Goal: Use online tool/utility: Use online tool/utility

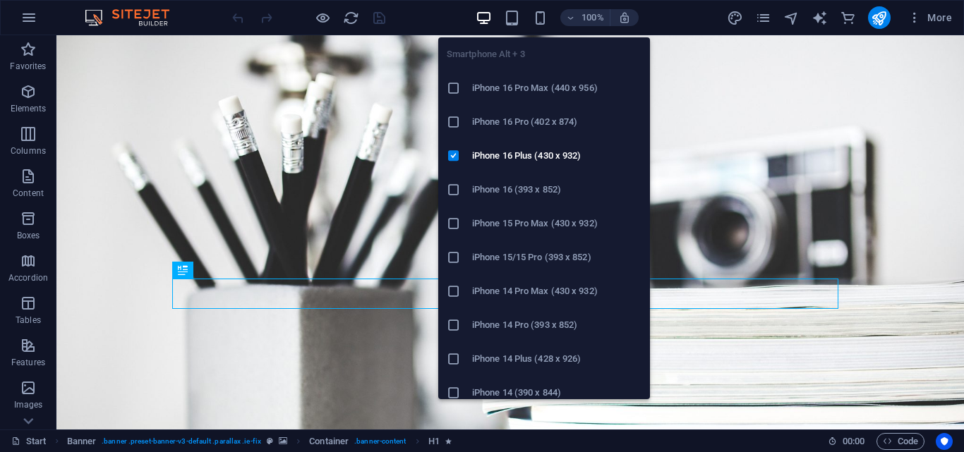
click at [540, 186] on h6 "iPhone 16 (393 x 852)" at bounding box center [556, 189] width 169 height 17
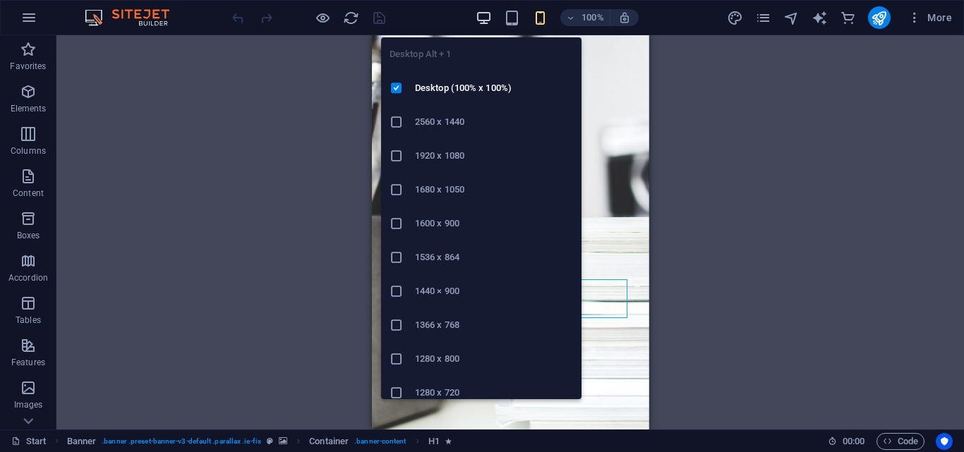
click at [485, 18] on icon "button" at bounding box center [484, 18] width 16 height 16
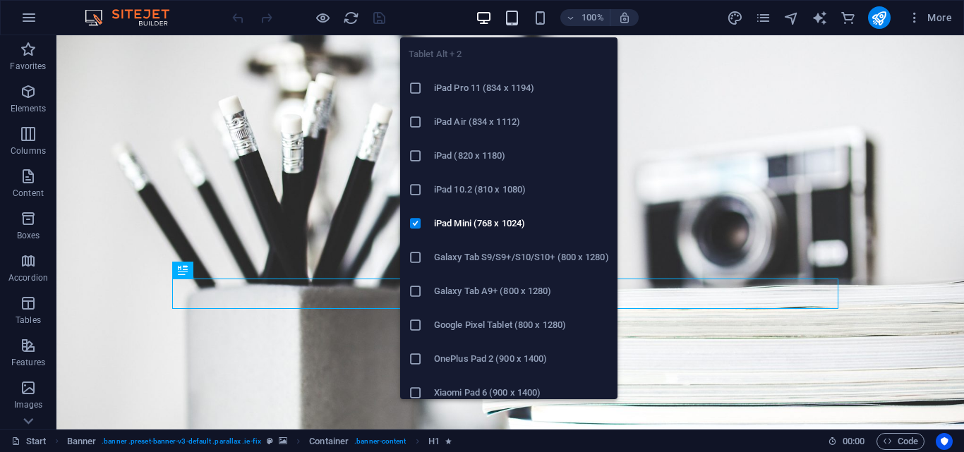
click at [513, 19] on icon "button" at bounding box center [512, 18] width 16 height 16
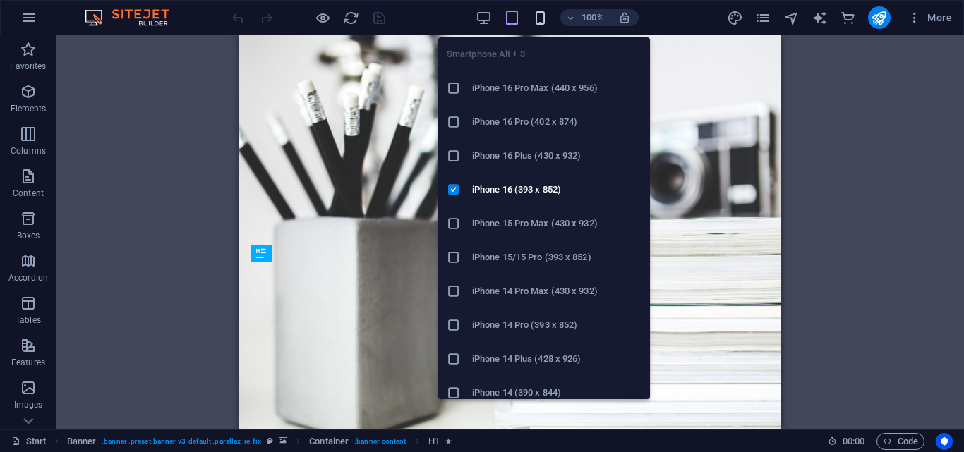
click at [537, 19] on icon "button" at bounding box center [540, 18] width 16 height 16
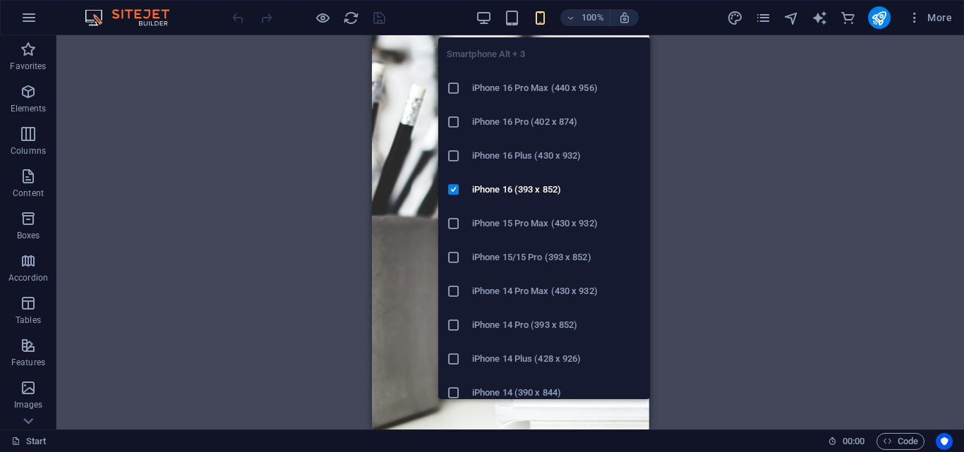
click at [544, 17] on icon "button" at bounding box center [540, 18] width 16 height 16
click at [538, 154] on h6 "iPhone 16 Plus (430 x 932)" at bounding box center [556, 155] width 169 height 17
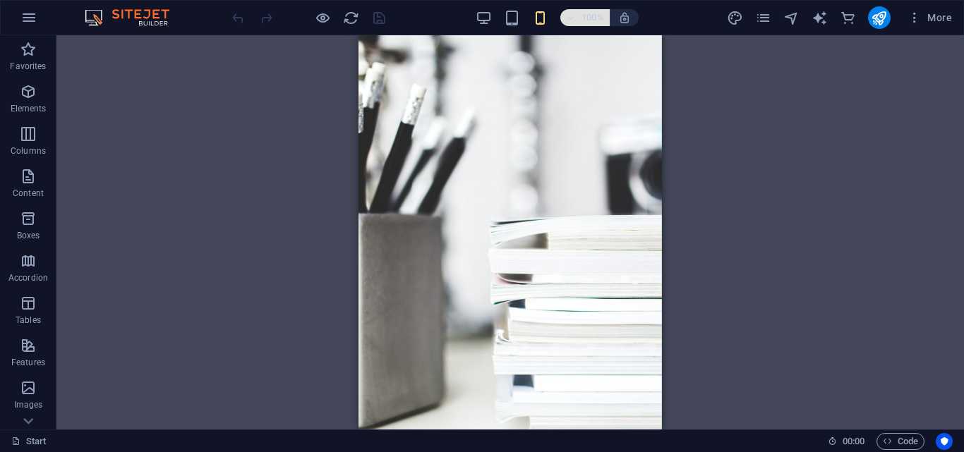
click at [571, 20] on icon "button" at bounding box center [571, 17] width 10 height 9
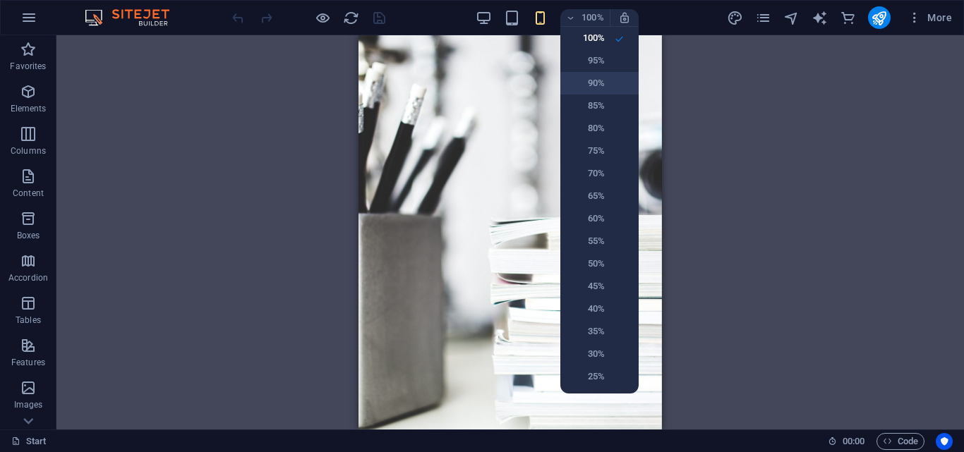
click at [592, 85] on h6 "90%" at bounding box center [587, 83] width 36 height 17
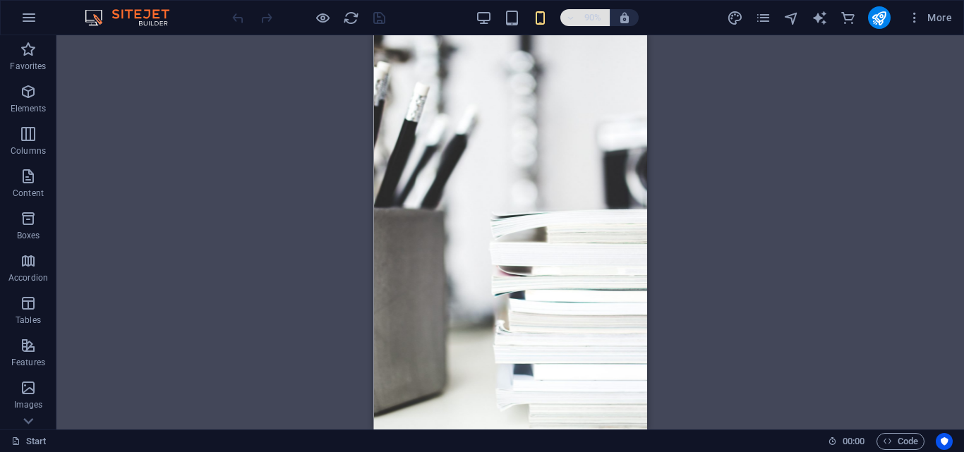
click at [572, 17] on icon "button" at bounding box center [571, 17] width 10 height 9
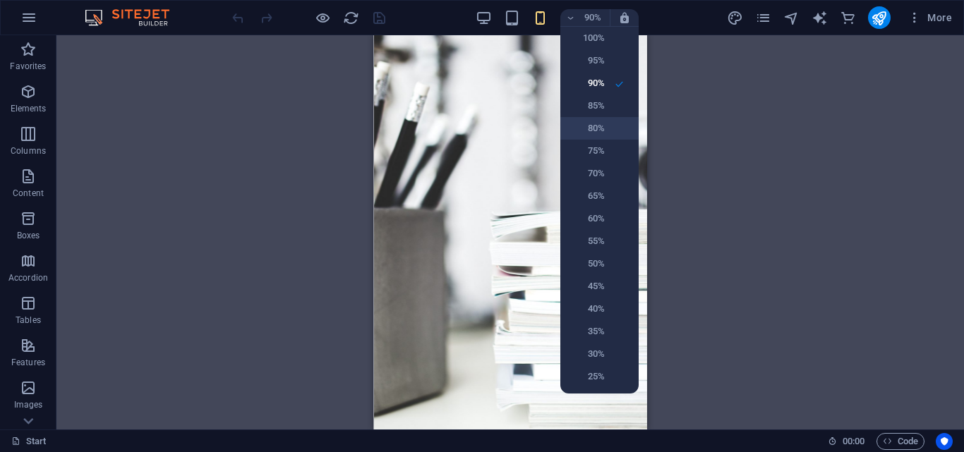
click at [598, 127] on h6 "80%" at bounding box center [587, 128] width 36 height 17
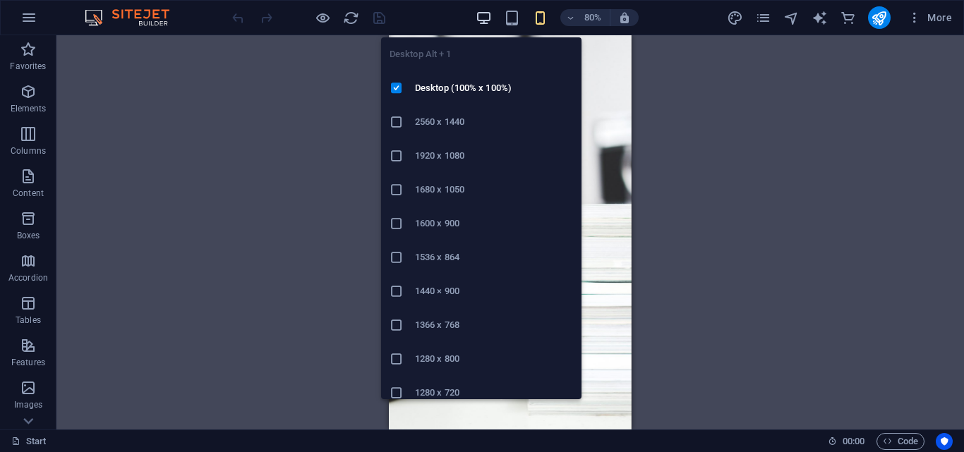
click at [483, 16] on icon "button" at bounding box center [484, 18] width 16 height 16
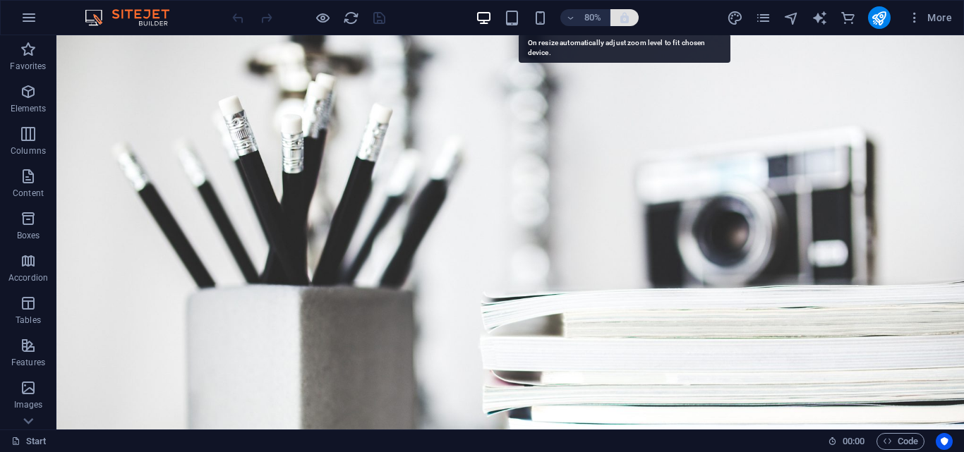
click at [625, 19] on icon "button" at bounding box center [624, 17] width 13 height 13
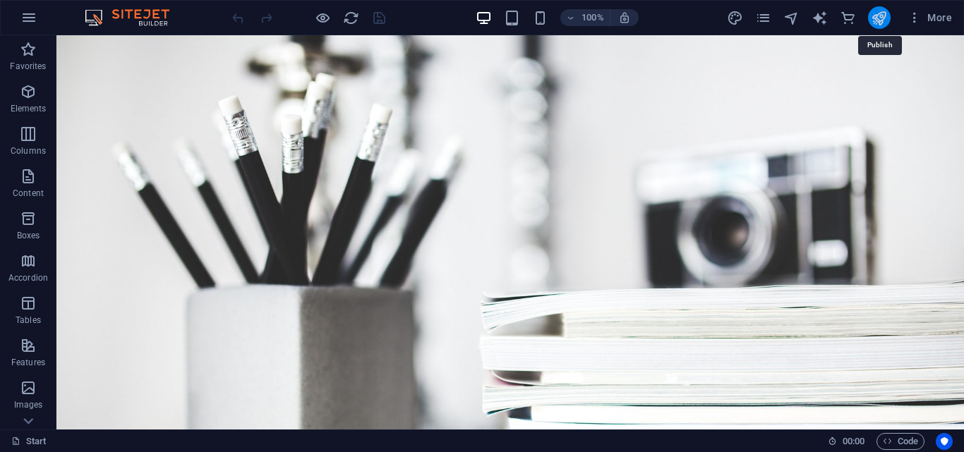
click at [880, 16] on icon "publish" at bounding box center [879, 18] width 16 height 16
